Goal: Transaction & Acquisition: Purchase product/service

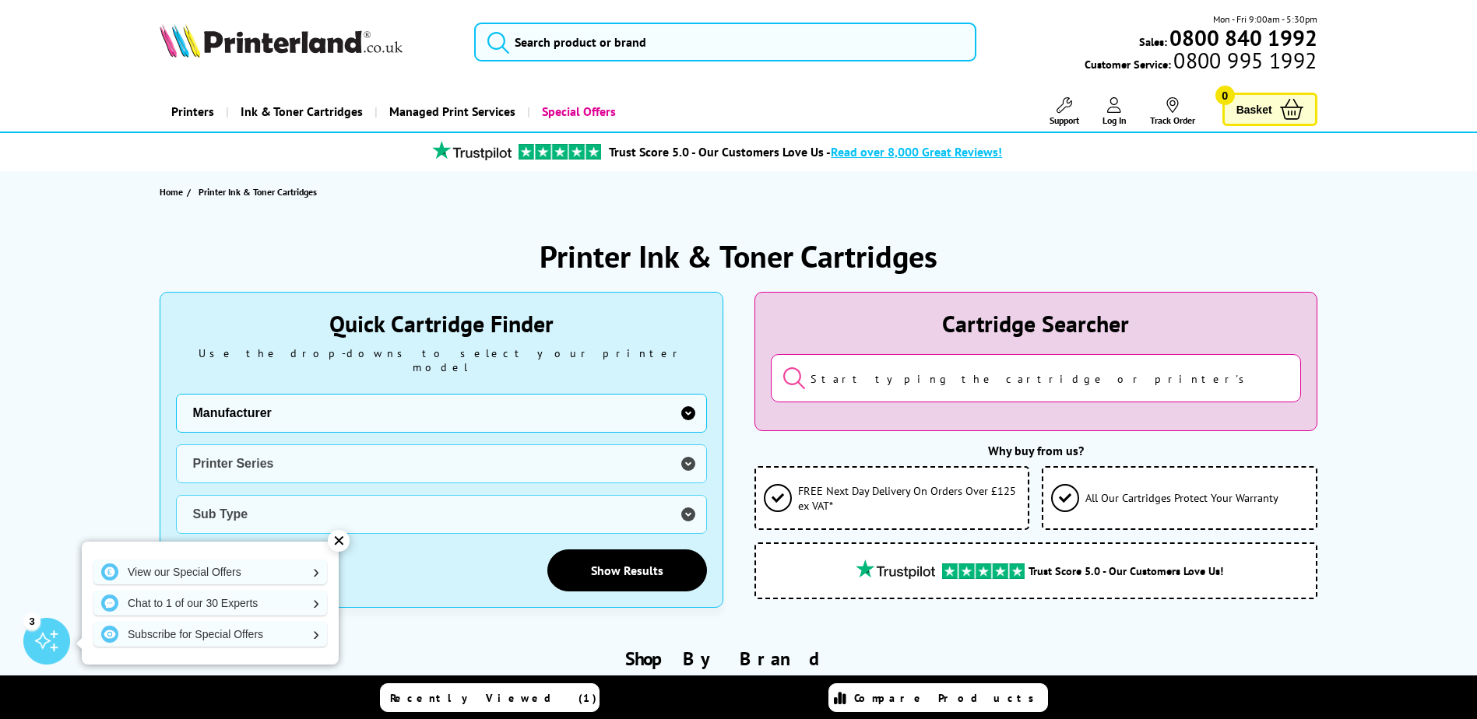
click at [293, 395] on select "Manufacturer Brother Canon Cubify Dell Dymo Epson HP Kodak Konica Minolta Kyoce…" at bounding box center [441, 413] width 530 height 39
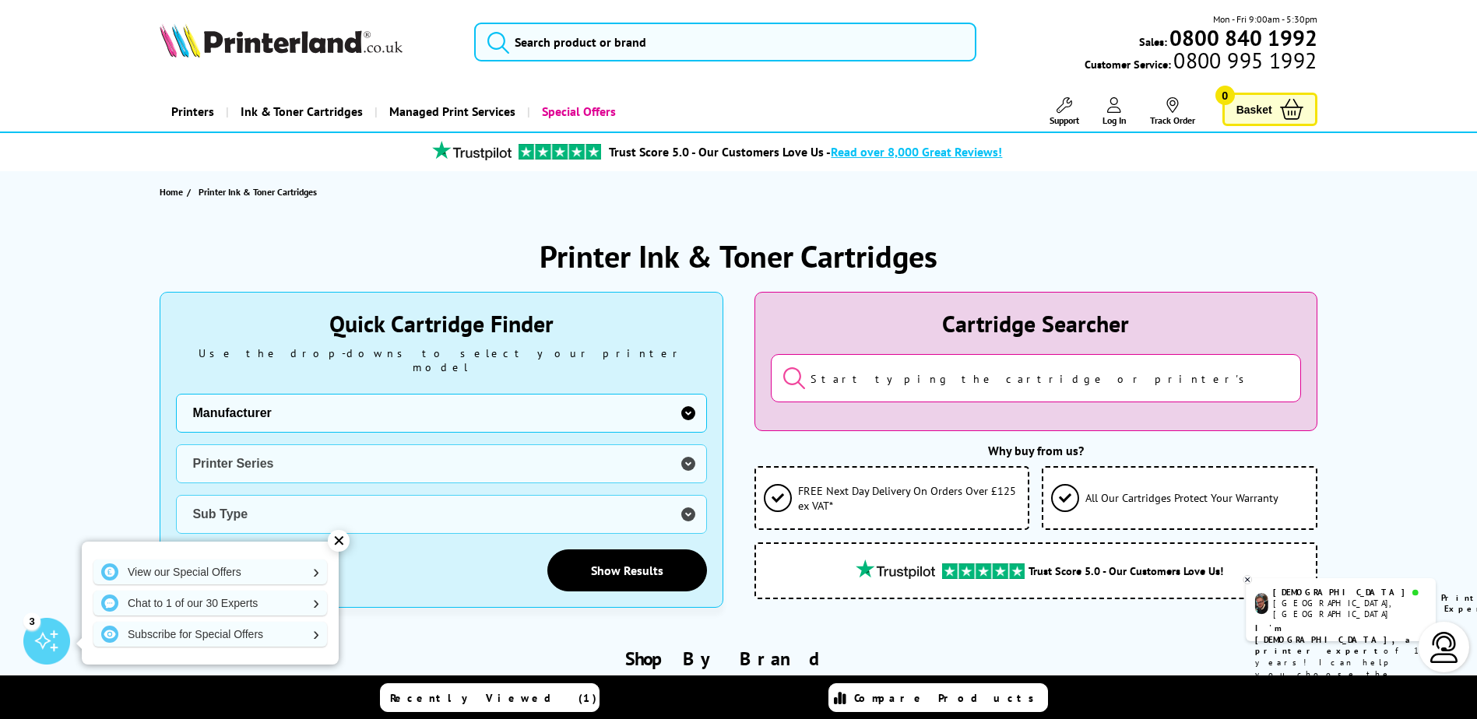
select select "13815"
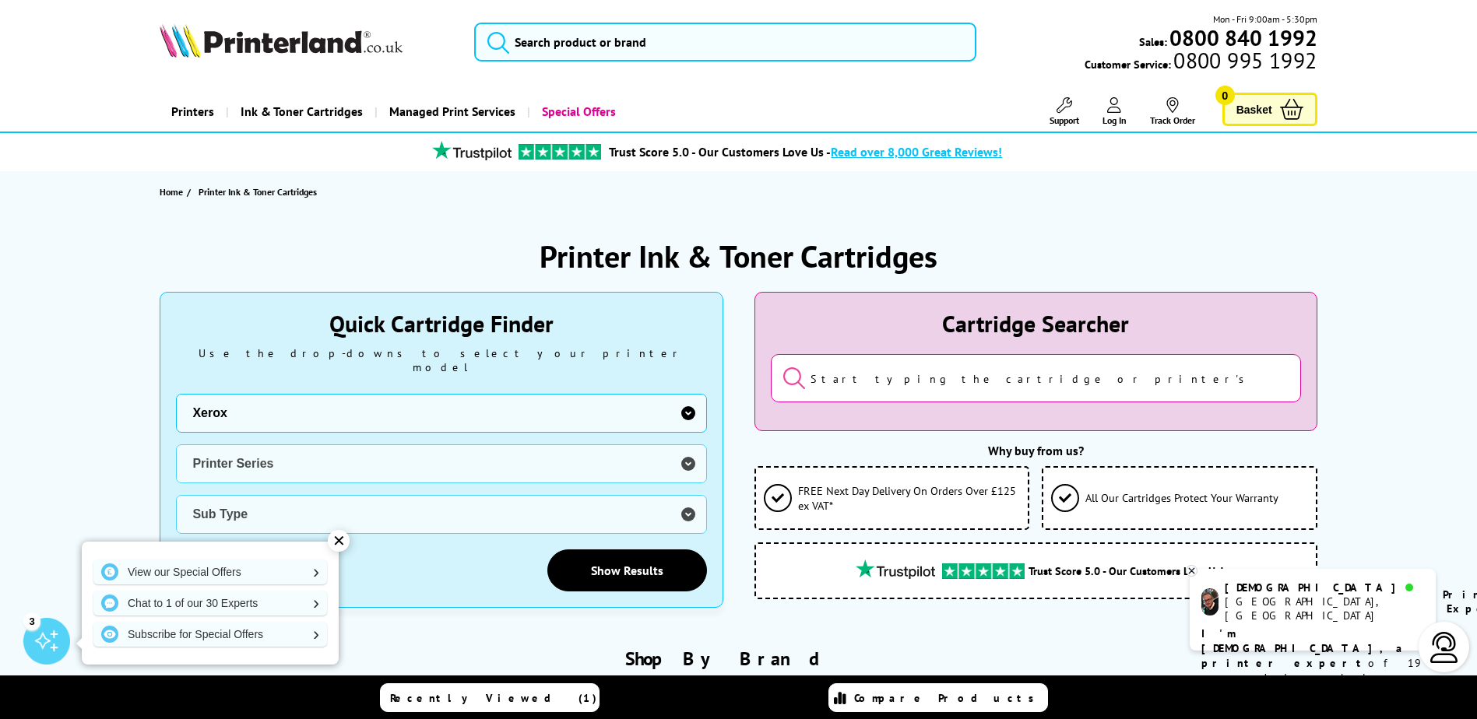
click at [176, 394] on select "Manufacturer Brother Canon Cubify Dell Dymo Epson HP Kodak Konica Minolta Kyoce…" at bounding box center [441, 413] width 530 height 39
click at [244, 451] on select "Printer Series B Series C Series Colorqube Series Colour Series DocuPrint Serie…" at bounding box center [441, 463] width 530 height 39
select select "38179"
click at [176, 444] on select "Printer Series B Series C Series Colorqube Series Colour Series DocuPrint Serie…" at bounding box center [441, 463] width 530 height 39
click at [276, 497] on select "Sub Type Xerox C230 Xerox C235 Xerox C310 Xerox C315 Xerox C320 Xerox C325 Xero…" at bounding box center [441, 514] width 530 height 39
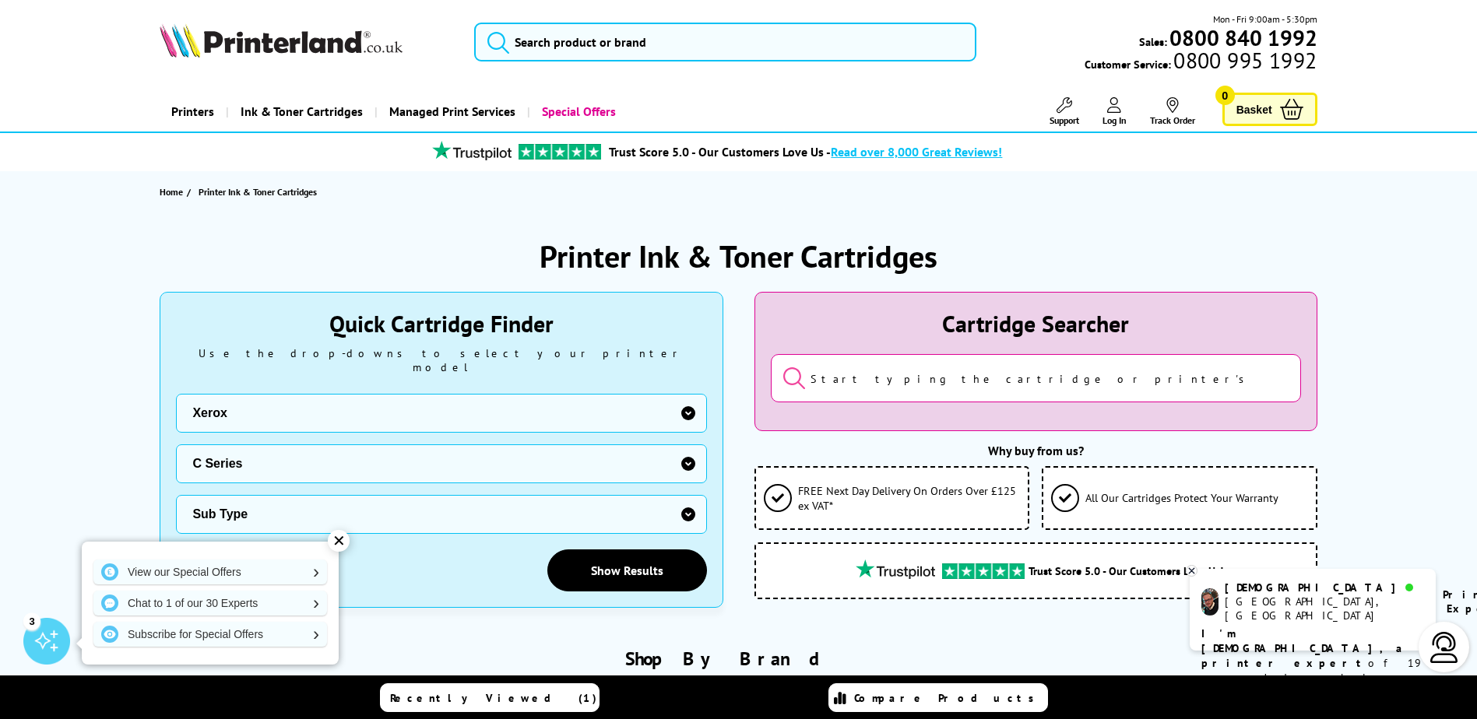
select select "38180"
click at [176, 495] on select "Sub Type Xerox C230 Xerox C235 Xerox C310 Xerox C315 Xerox C320 Xerox C325 Xero…" at bounding box center [441, 514] width 530 height 39
click at [623, 557] on link "Show Results" at bounding box center [627, 571] width 160 height 42
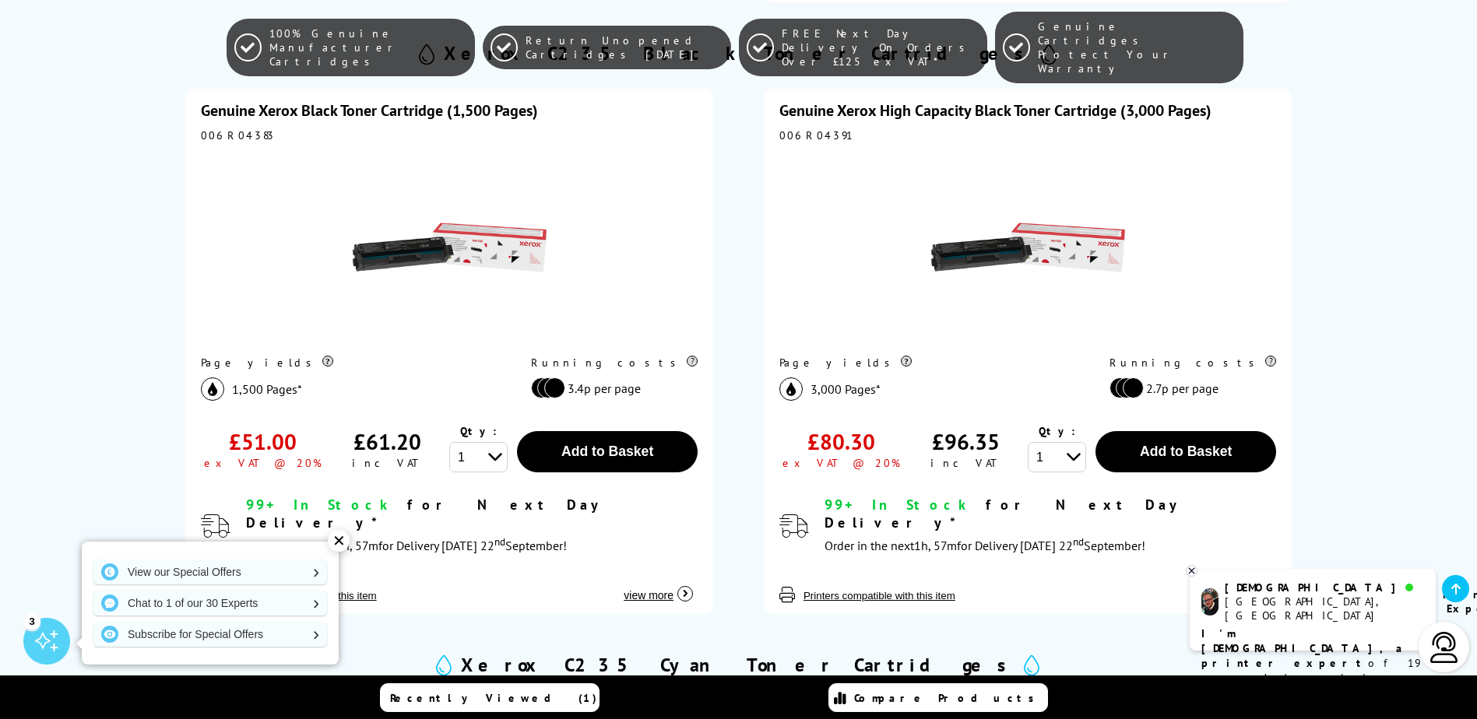
scroll to position [1168, 0]
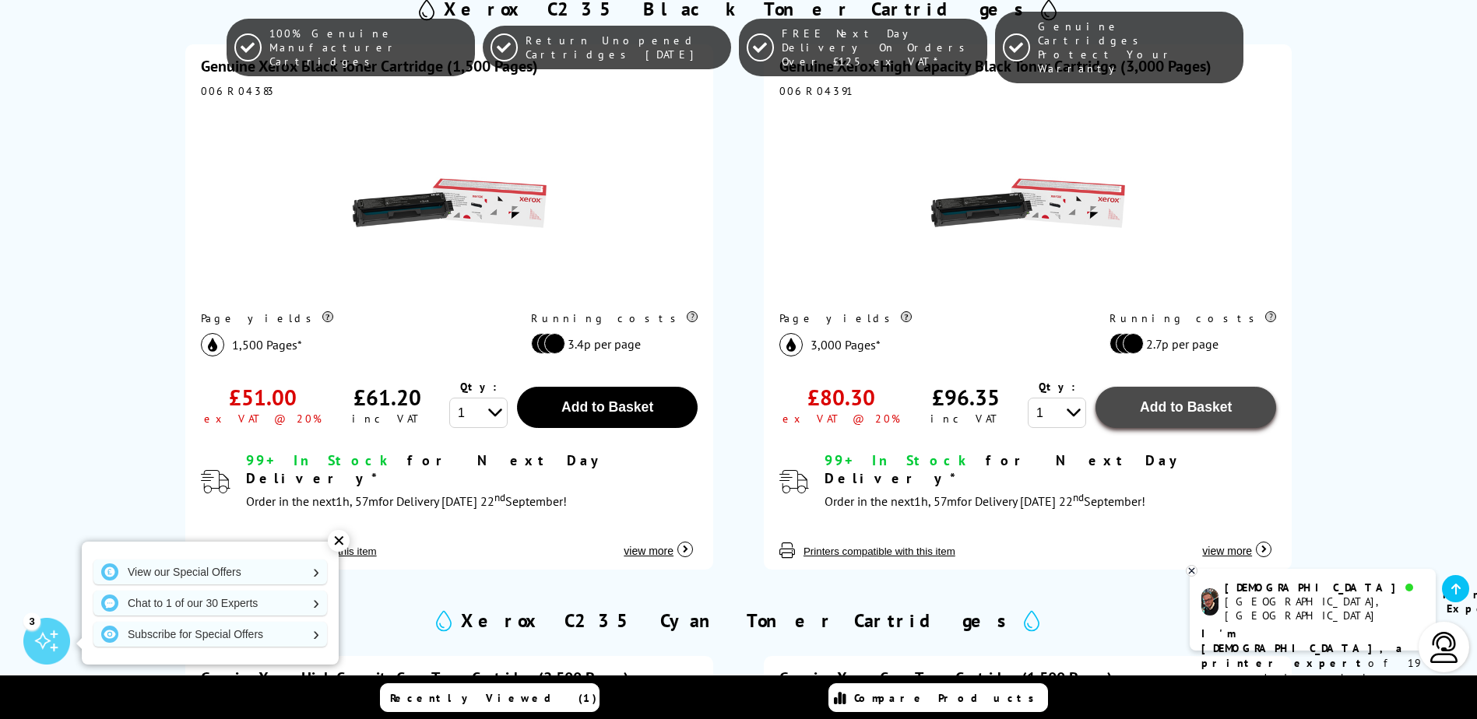
click at [1175, 399] on span "Add to Basket" at bounding box center [1186, 407] width 92 height 16
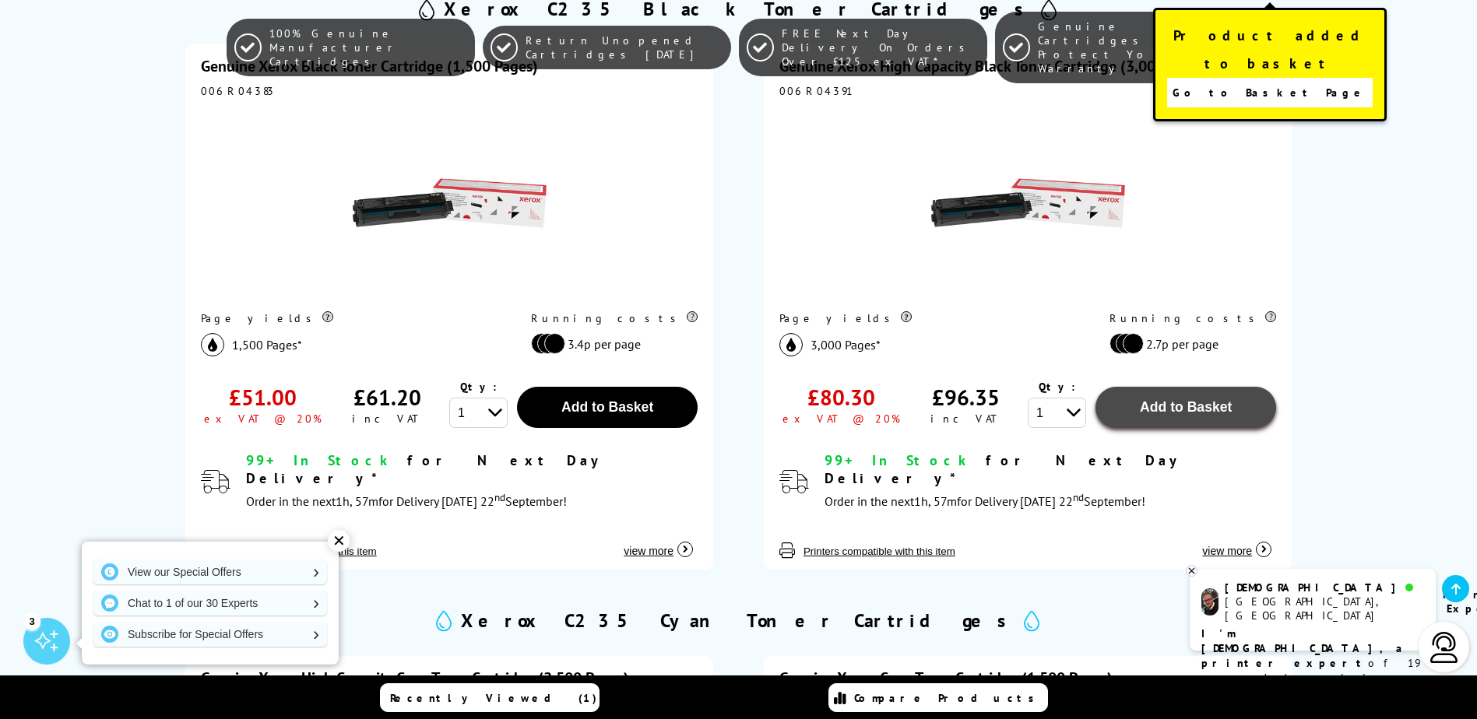
click at [1161, 399] on span "Add to Basket" at bounding box center [1186, 407] width 92 height 16
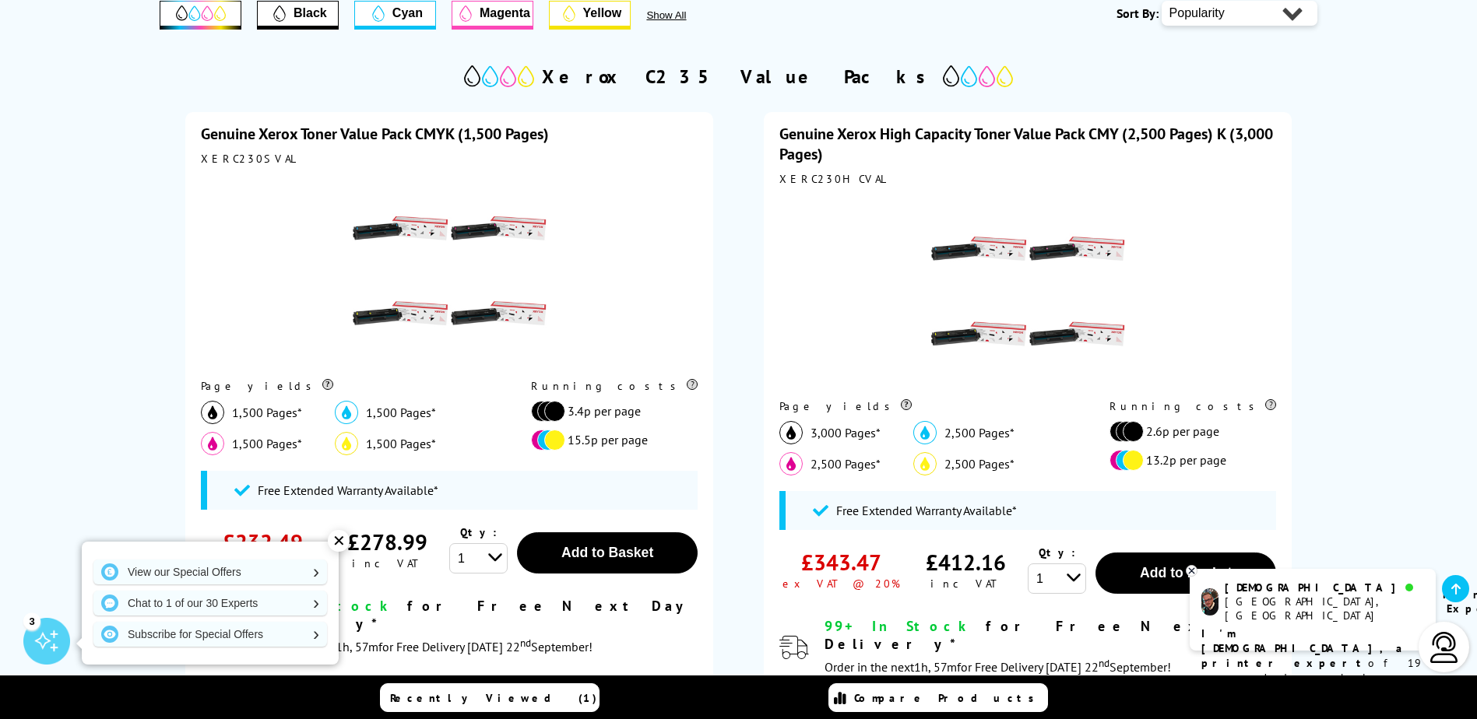
scroll to position [0, 0]
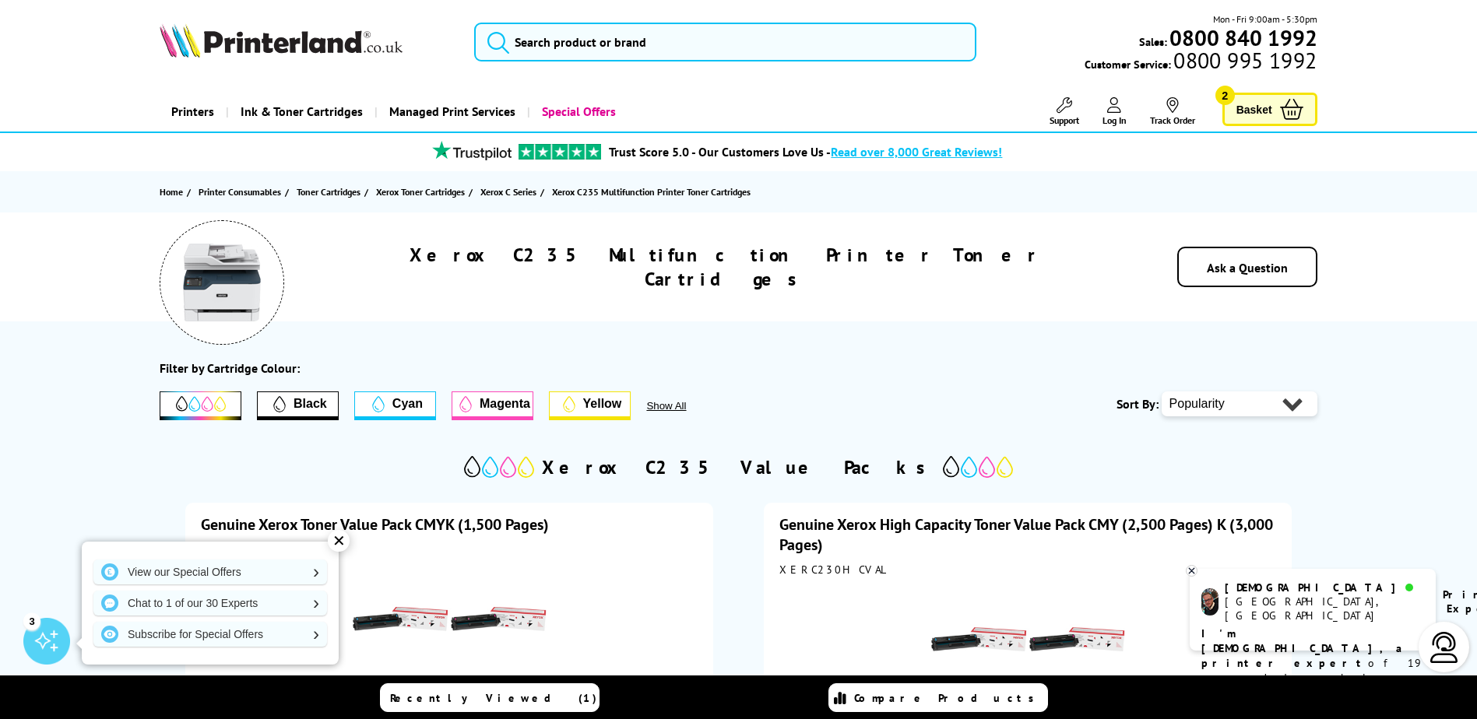
click at [1112, 110] on icon at bounding box center [1114, 105] width 14 height 16
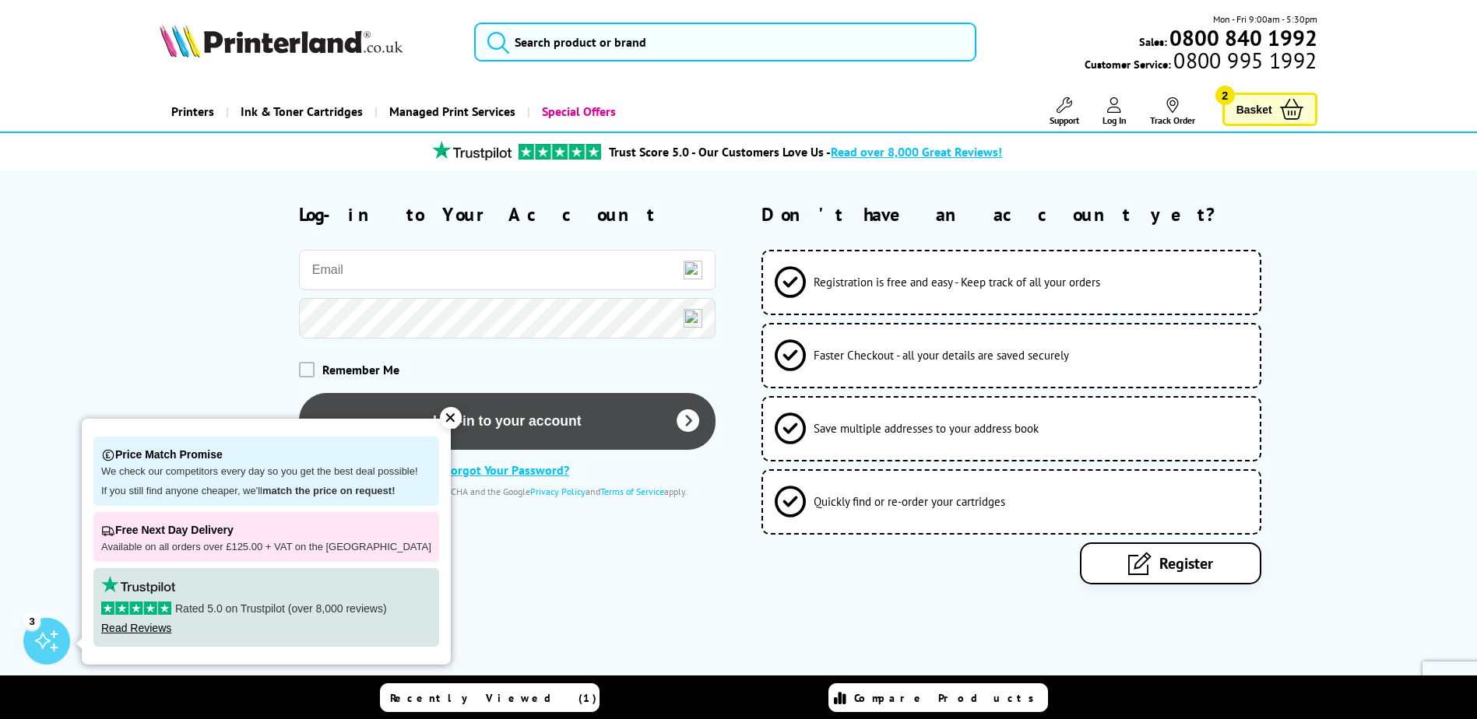
type input "[PERSON_NAME][EMAIL_ADDRESS][DOMAIN_NAME]"
click at [505, 420] on button "Log-in to your account" at bounding box center [507, 421] width 416 height 57
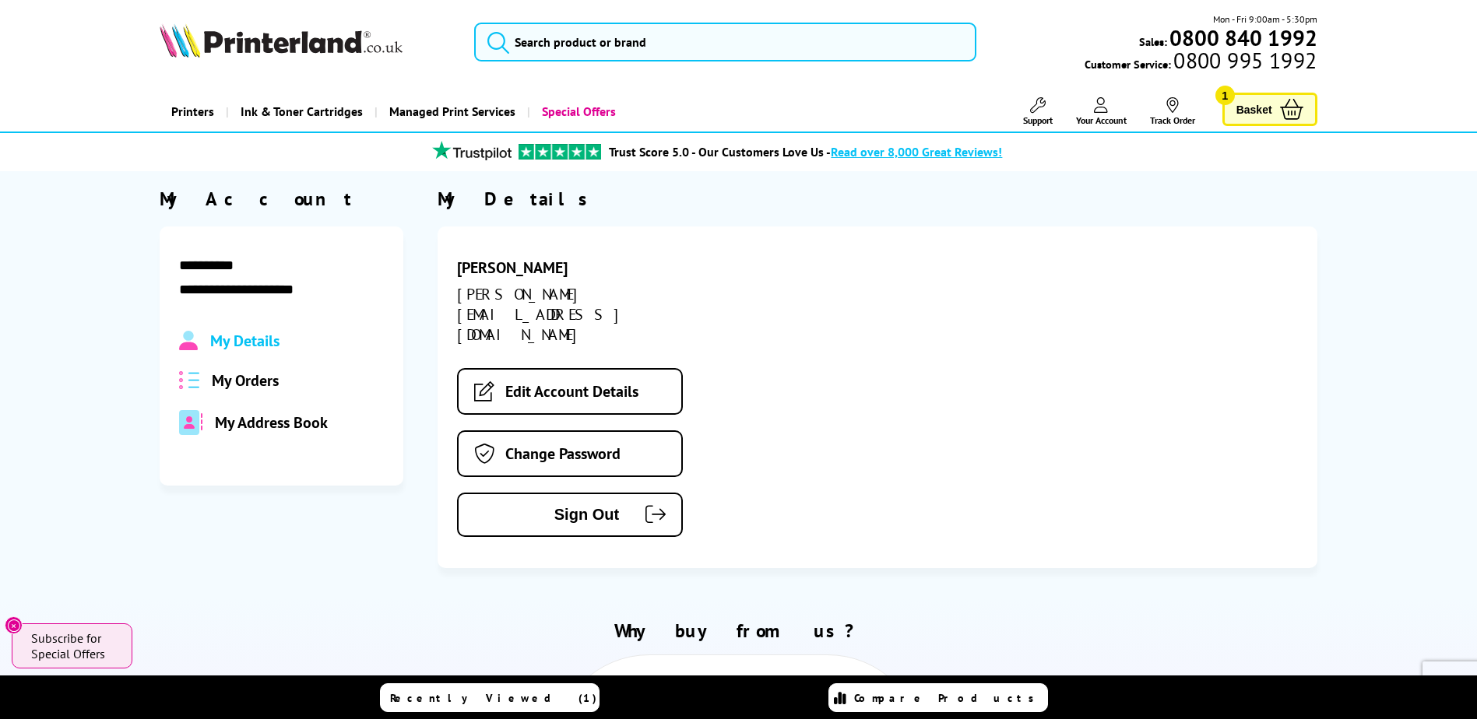
click at [1252, 109] on span "Basket" at bounding box center [1254, 109] width 36 height 21
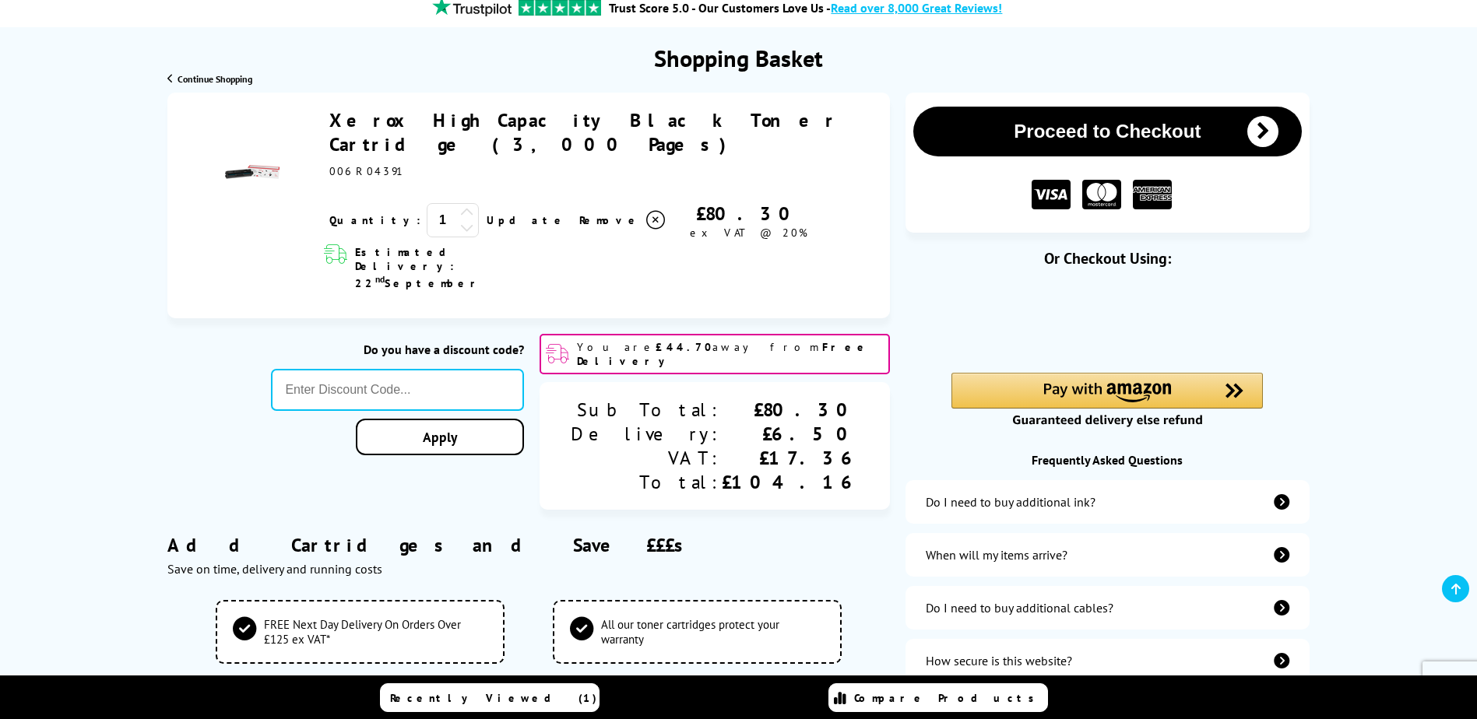
scroll to position [156, 0]
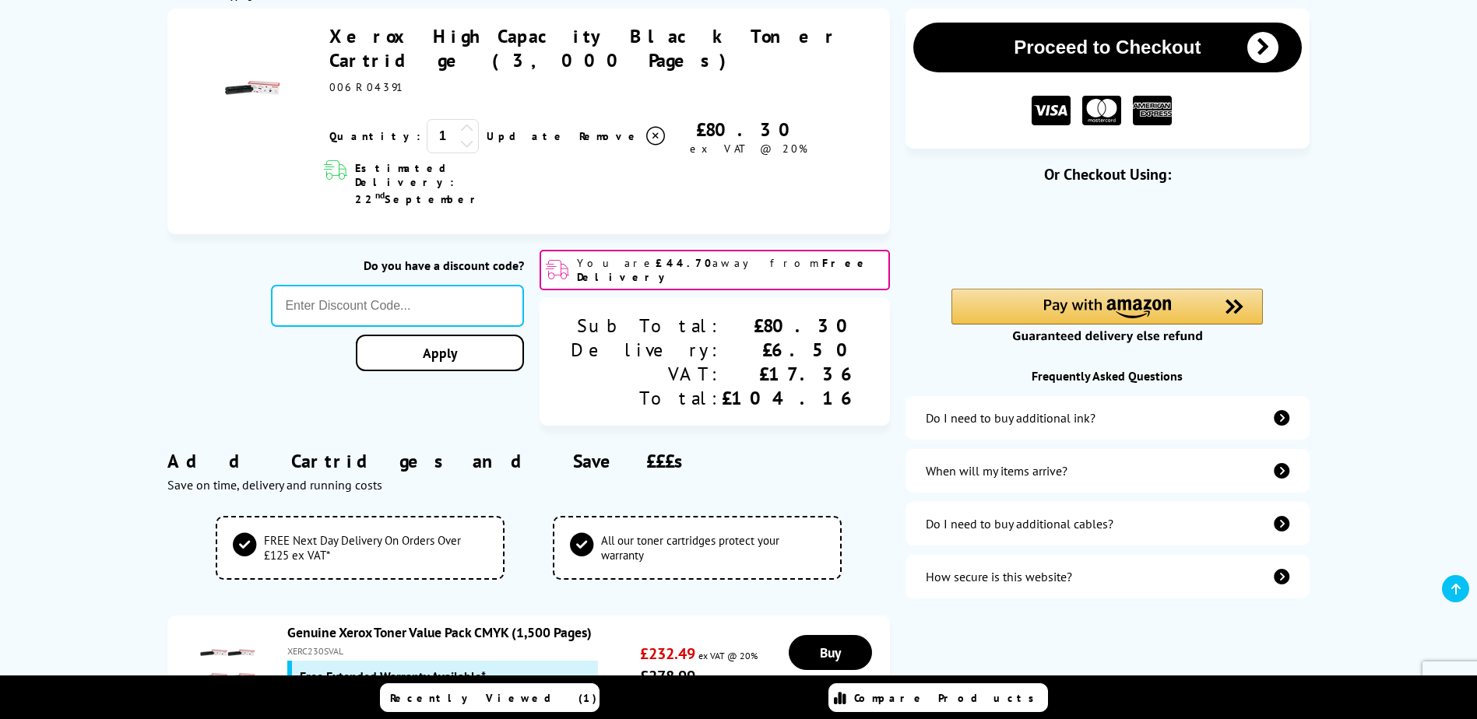
scroll to position [311, 0]
